Goal: Information Seeking & Learning: Learn about a topic

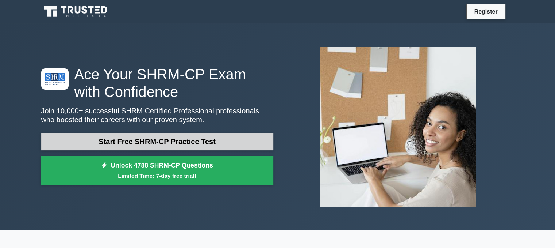
click at [245, 138] on link "Start Free SHRM-CP Practice Test" at bounding box center [157, 142] width 232 height 18
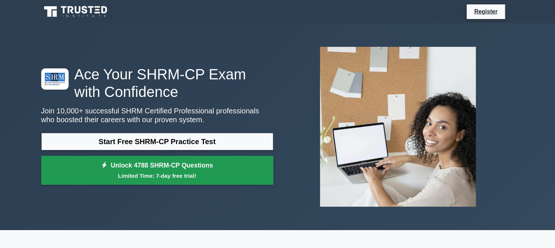
click at [210, 169] on link "Unlock 4788 SHRM-CP Questions Limited Time: 7-day free trial!" at bounding box center [157, 170] width 232 height 29
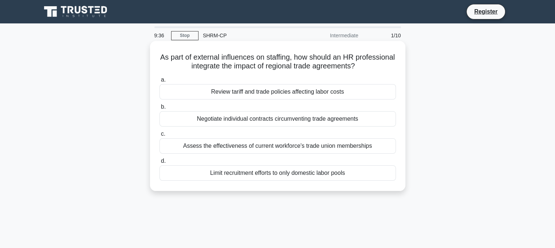
click at [294, 91] on div "Review tariff and trade policies affecting labor costs" at bounding box center [278, 91] width 237 height 15
click at [160, 82] on input "a. Review tariff and trade policies affecting labor costs" at bounding box center [160, 79] width 0 height 5
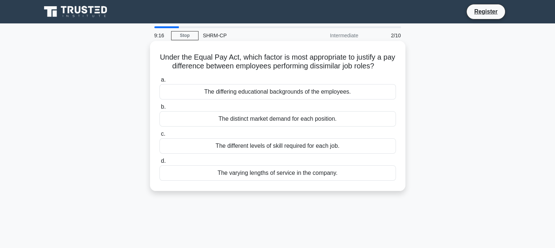
click at [316, 148] on div "The different levels of skill required for each job." at bounding box center [278, 145] width 237 height 15
click at [160, 136] on input "c. The different levels of skill required for each job." at bounding box center [160, 133] width 0 height 5
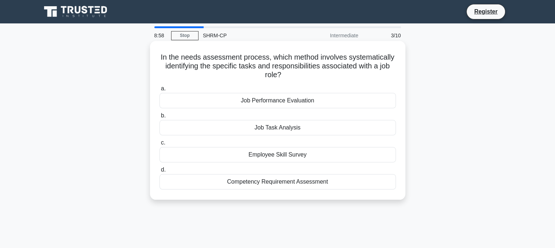
click at [311, 183] on div "Competency Requirement Assessment" at bounding box center [278, 181] width 237 height 15
click at [160, 172] on input "d. Competency Requirement Assessment" at bounding box center [160, 169] width 0 height 5
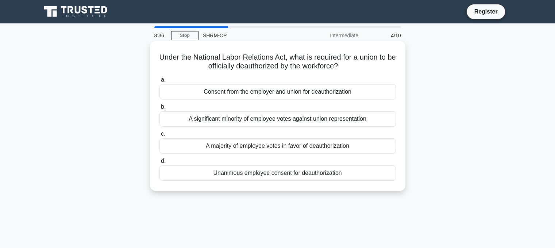
click at [296, 175] on div "Unanimous employee consent for deauthorization" at bounding box center [278, 172] width 237 height 15
click at [160, 163] on input "d. Unanimous employee consent for deauthorization" at bounding box center [160, 160] width 0 height 5
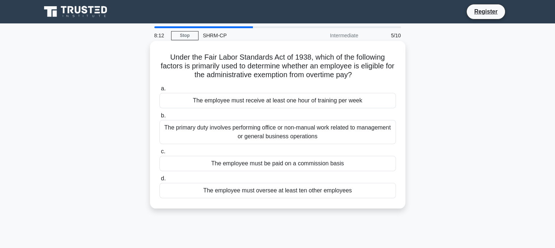
click at [300, 131] on div "The primary duty involves performing office or non-manual work related to manag…" at bounding box center [278, 132] width 237 height 24
click at [160, 118] on input "b. The primary duty involves performing office or non-manual work related to ma…" at bounding box center [160, 115] width 0 height 5
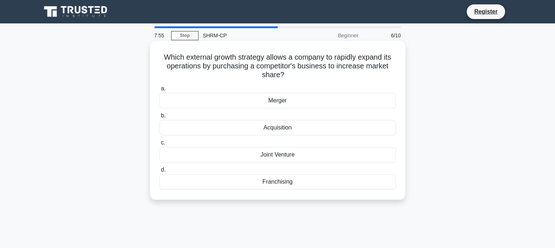
click at [295, 100] on div "Merger" at bounding box center [278, 100] width 237 height 15
click at [160, 91] on input "a. Merger" at bounding box center [160, 88] width 0 height 5
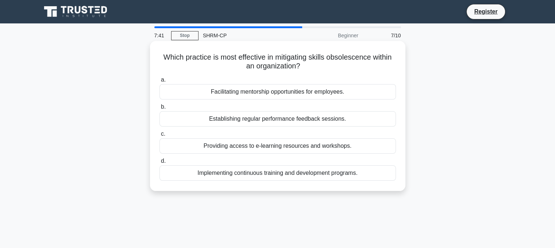
click at [283, 146] on div "Providing access to e-learning resources and workshops." at bounding box center [278, 145] width 237 height 15
click at [160, 136] on input "c. Providing access to e-learning resources and workshops." at bounding box center [160, 133] width 0 height 5
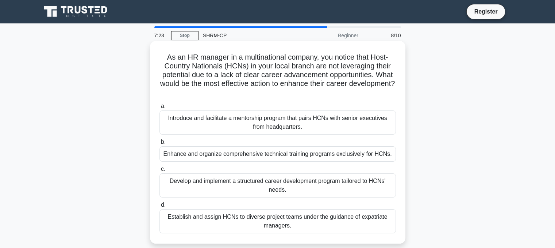
scroll to position [37, 0]
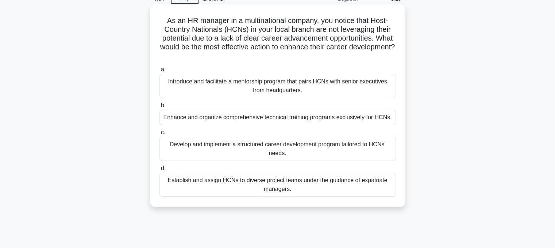
click at [309, 150] on div "Develop and implement a structured career development program tailored to HCNs'…" at bounding box center [278, 149] width 237 height 24
click at [160, 135] on input "c. Develop and implement a structured career development program tailored to HC…" at bounding box center [160, 132] width 0 height 5
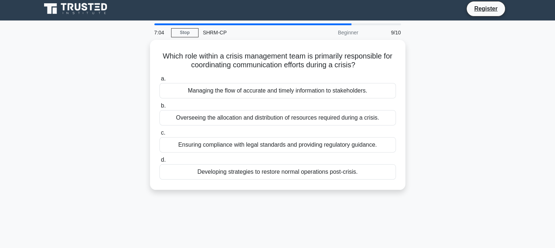
scroll to position [0, 0]
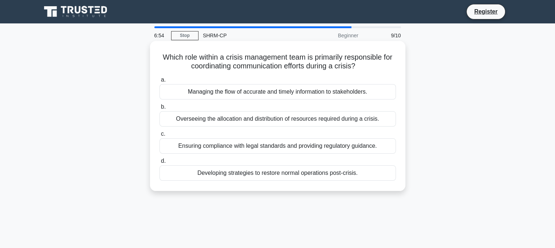
click at [332, 93] on div "Managing the flow of accurate and timely information to stakeholders." at bounding box center [278, 91] width 237 height 15
click at [160, 82] on input "a. Managing the flow of accurate and timely information to stakeholders." at bounding box center [160, 79] width 0 height 5
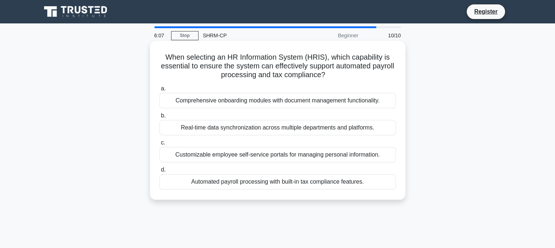
click at [251, 180] on div "Automated payroll processing with built-in tax compliance features." at bounding box center [278, 181] width 237 height 15
click at [160, 172] on input "d. Automated payroll processing with built-in tax compliance features." at bounding box center [160, 169] width 0 height 5
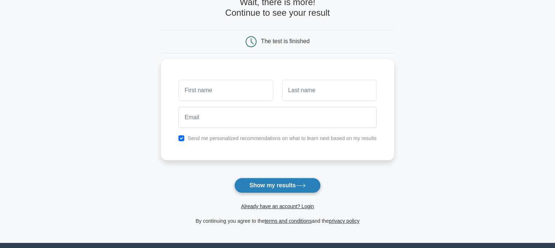
scroll to position [37, 0]
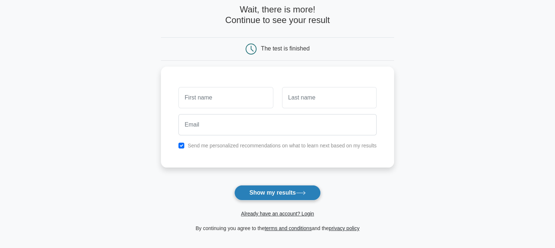
click at [287, 192] on button "Show my results" at bounding box center [277, 192] width 86 height 15
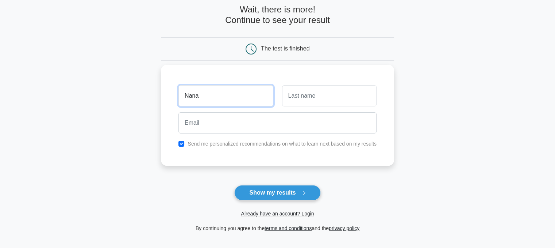
type input "Nana"
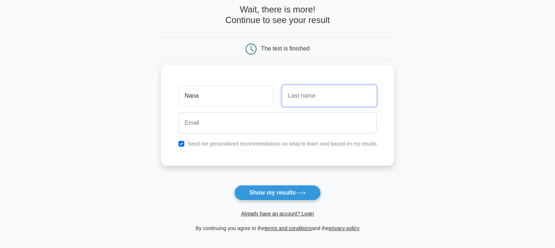
click at [301, 91] on input "text" at bounding box center [329, 95] width 95 height 21
type input "S"
type input "Esi"
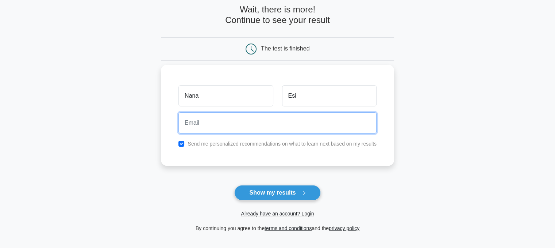
click at [254, 125] on input "email" at bounding box center [278, 122] width 198 height 21
type input "tasia700@gmail.com"
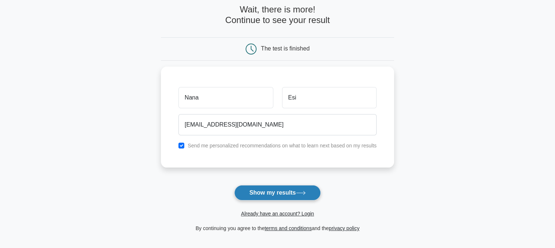
click at [285, 188] on button "Show my results" at bounding box center [277, 192] width 86 height 15
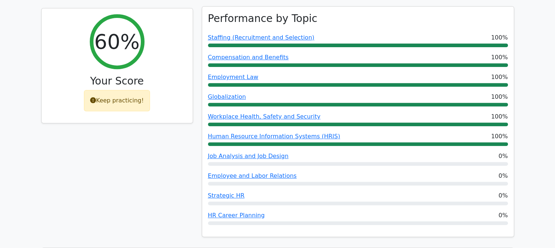
scroll to position [292, 0]
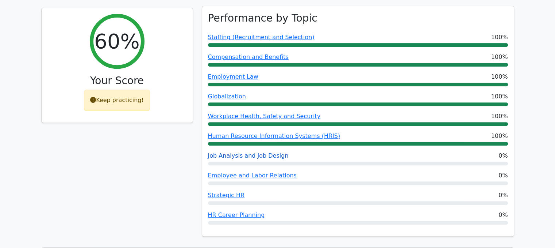
click at [248, 152] on link "Job Analysis and Job Design" at bounding box center [248, 155] width 81 height 7
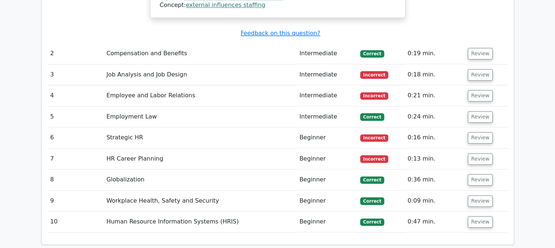
scroll to position [963, 0]
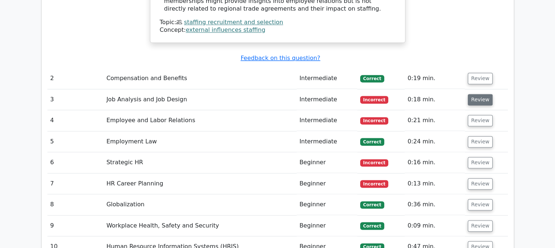
click at [472, 94] on button "Review" at bounding box center [480, 99] width 25 height 11
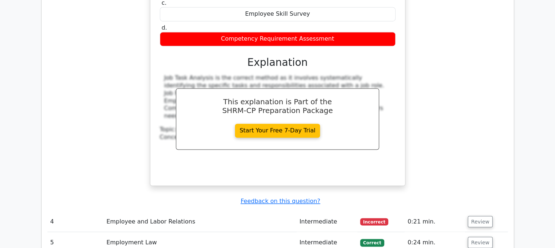
scroll to position [1255, 0]
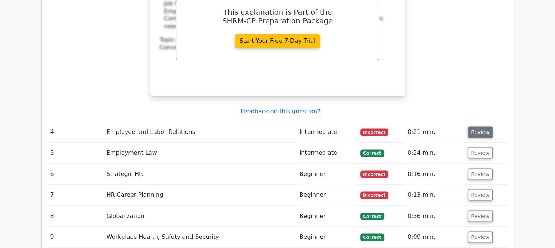
click at [470, 126] on button "Review" at bounding box center [480, 131] width 25 height 11
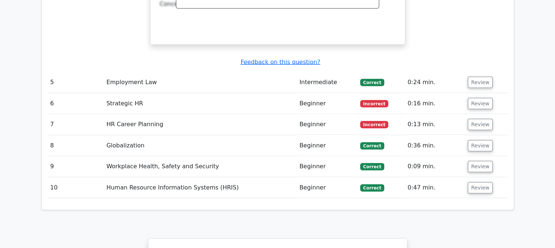
scroll to position [1620, 0]
click at [474, 97] on button "Review" at bounding box center [480, 102] width 25 height 11
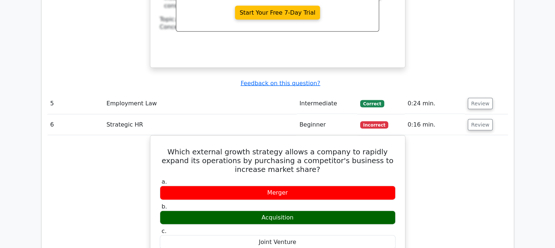
scroll to position [1584, 0]
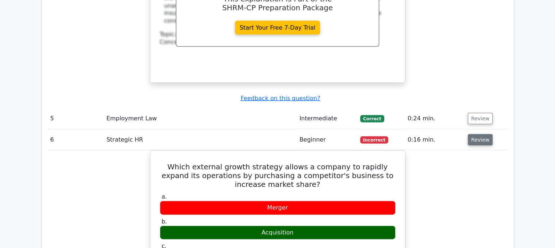
click at [479, 134] on button "Review" at bounding box center [480, 139] width 25 height 11
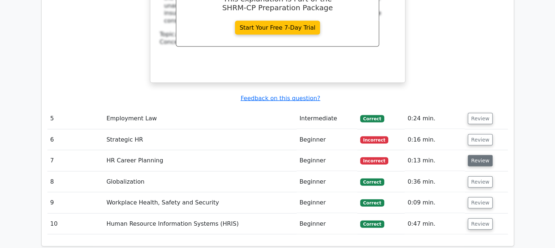
click at [479, 155] on button "Review" at bounding box center [480, 160] width 25 height 11
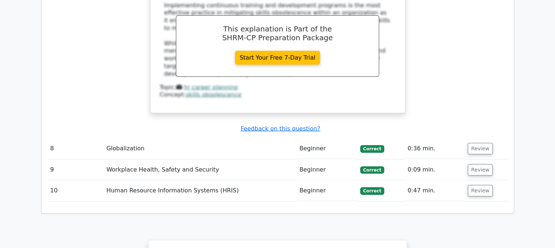
scroll to position [1912, 0]
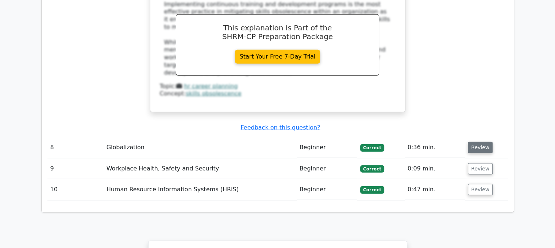
click at [480, 142] on button "Review" at bounding box center [480, 147] width 25 height 11
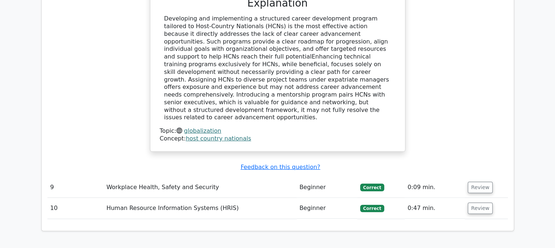
scroll to position [2277, 0]
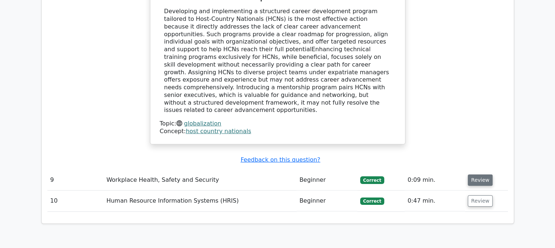
click at [479, 174] on button "Review" at bounding box center [480, 179] width 25 height 11
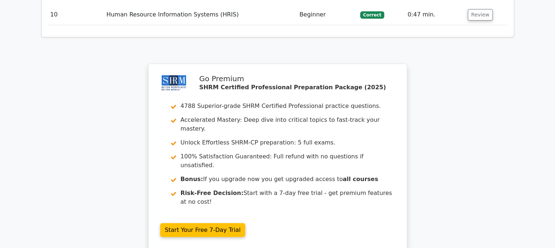
scroll to position [2679, 0]
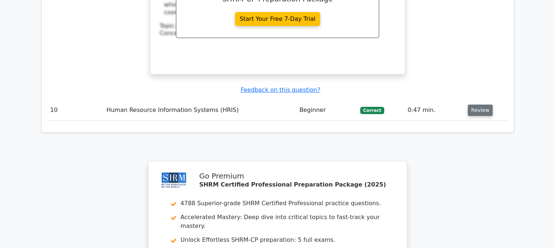
click at [474, 104] on button "Review" at bounding box center [480, 109] width 25 height 11
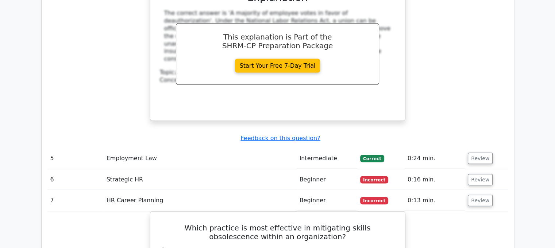
scroll to position [1438, 0]
